Goal: Find specific page/section: Find specific page/section

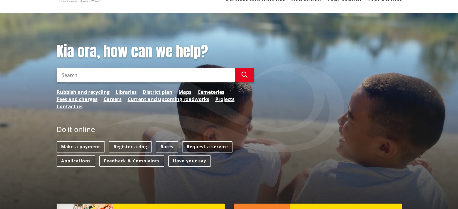
scroll to position [60, 0]
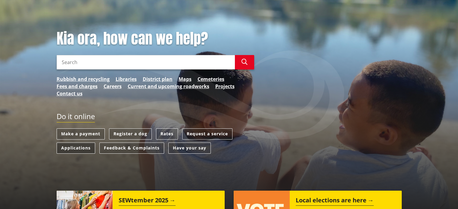
click at [73, 148] on link "Applications" at bounding box center [76, 148] width 39 height 11
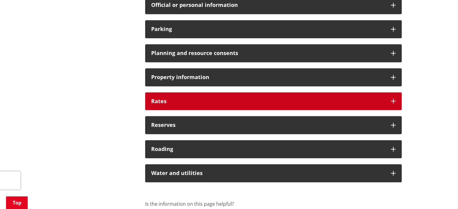
scroll to position [451, 0]
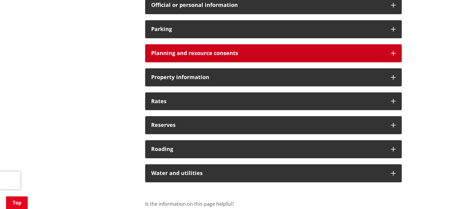
click at [337, 51] on h3 "Planning and resource consents" at bounding box center [268, 53] width 234 height 6
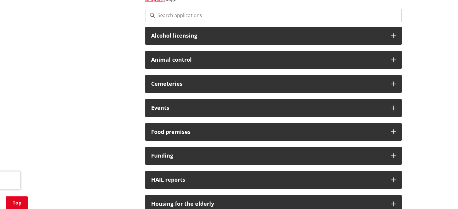
scroll to position [0, 0]
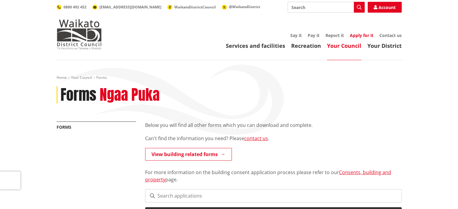
click at [361, 33] on link "Apply for it" at bounding box center [361, 36] width 23 height 6
click at [255, 45] on link "Services and facilities" at bounding box center [255, 45] width 59 height 7
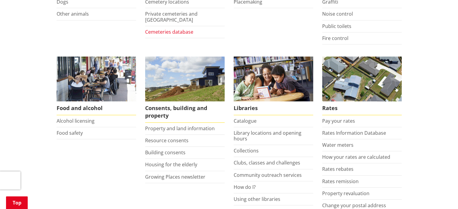
scroll to position [211, 0]
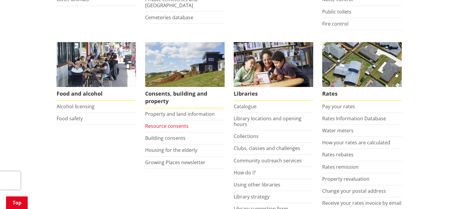
click at [173, 126] on link "Resource consents" at bounding box center [166, 126] width 43 height 7
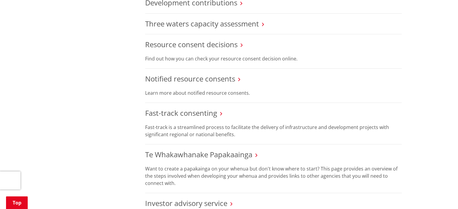
scroll to position [542, 0]
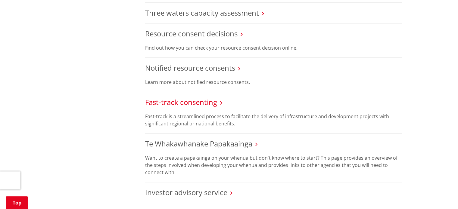
click at [178, 100] on link "Fast-track consenting" at bounding box center [181, 102] width 72 height 10
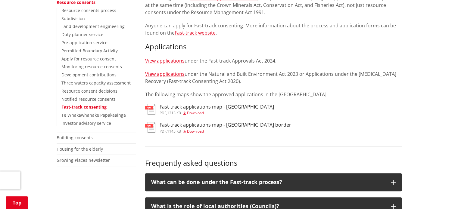
scroll to position [150, 0]
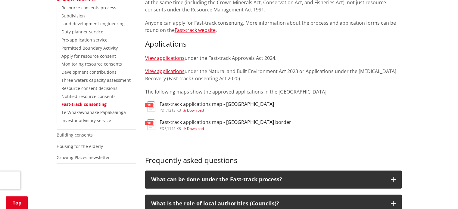
click at [177, 106] on h3 "Fast-track applications map - [GEOGRAPHIC_DATA]" at bounding box center [216, 104] width 114 height 6
